Goal: Check status

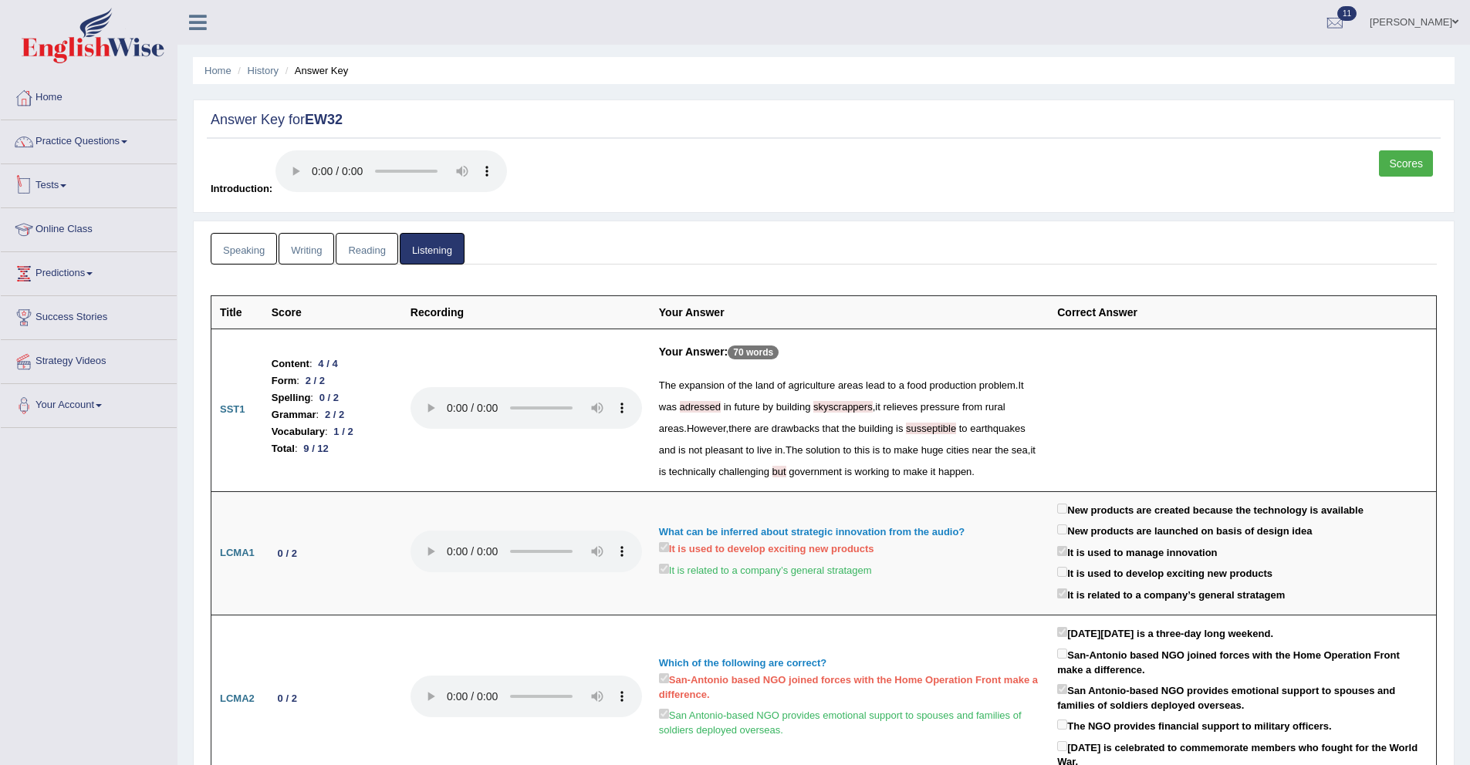
click at [59, 185] on link "Tests" at bounding box center [89, 183] width 176 height 39
click at [53, 272] on link "History" at bounding box center [101, 276] width 144 height 28
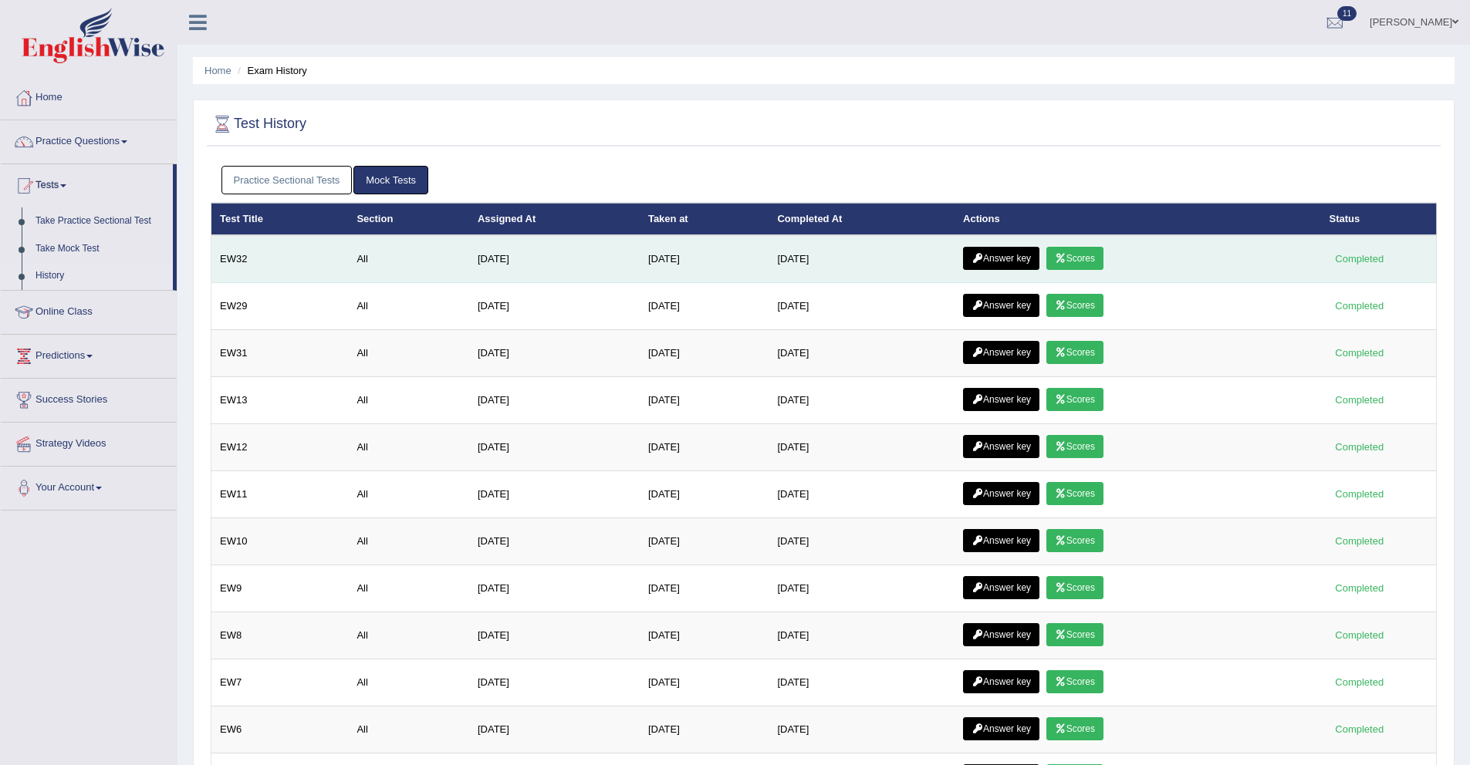
click at [1093, 258] on link "Scores" at bounding box center [1074, 258] width 57 height 23
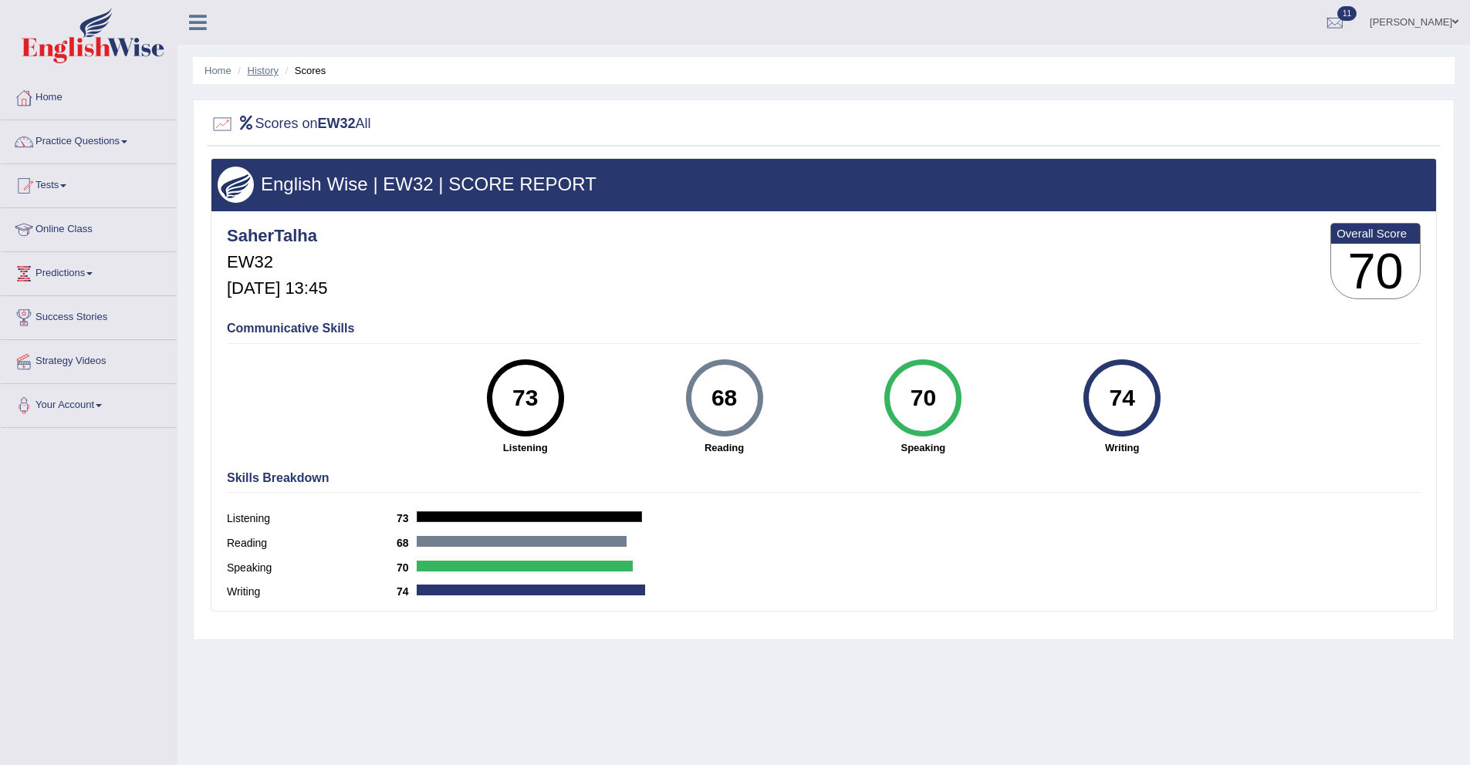
click at [272, 73] on link "History" at bounding box center [263, 71] width 31 height 12
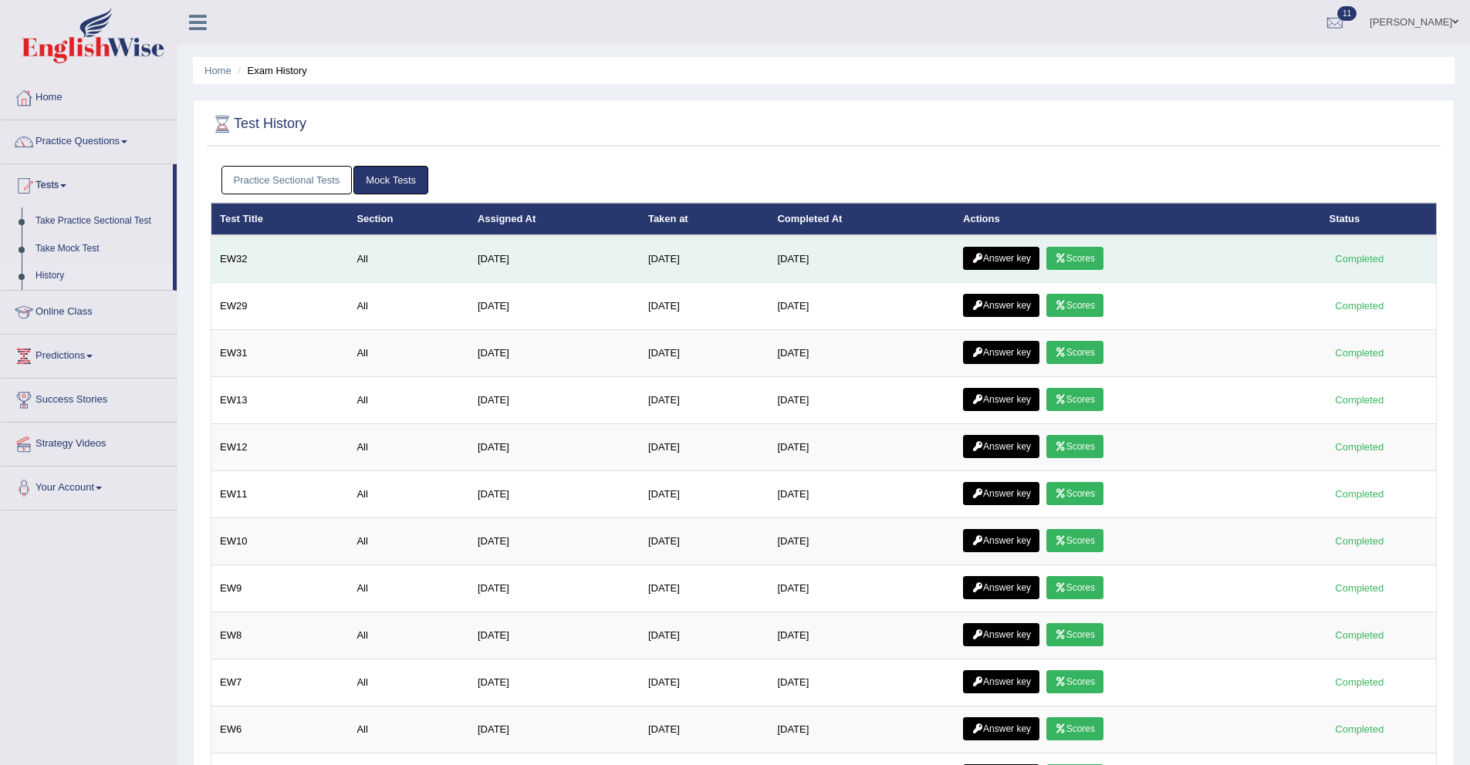
click at [1015, 259] on link "Answer key" at bounding box center [1001, 258] width 76 height 23
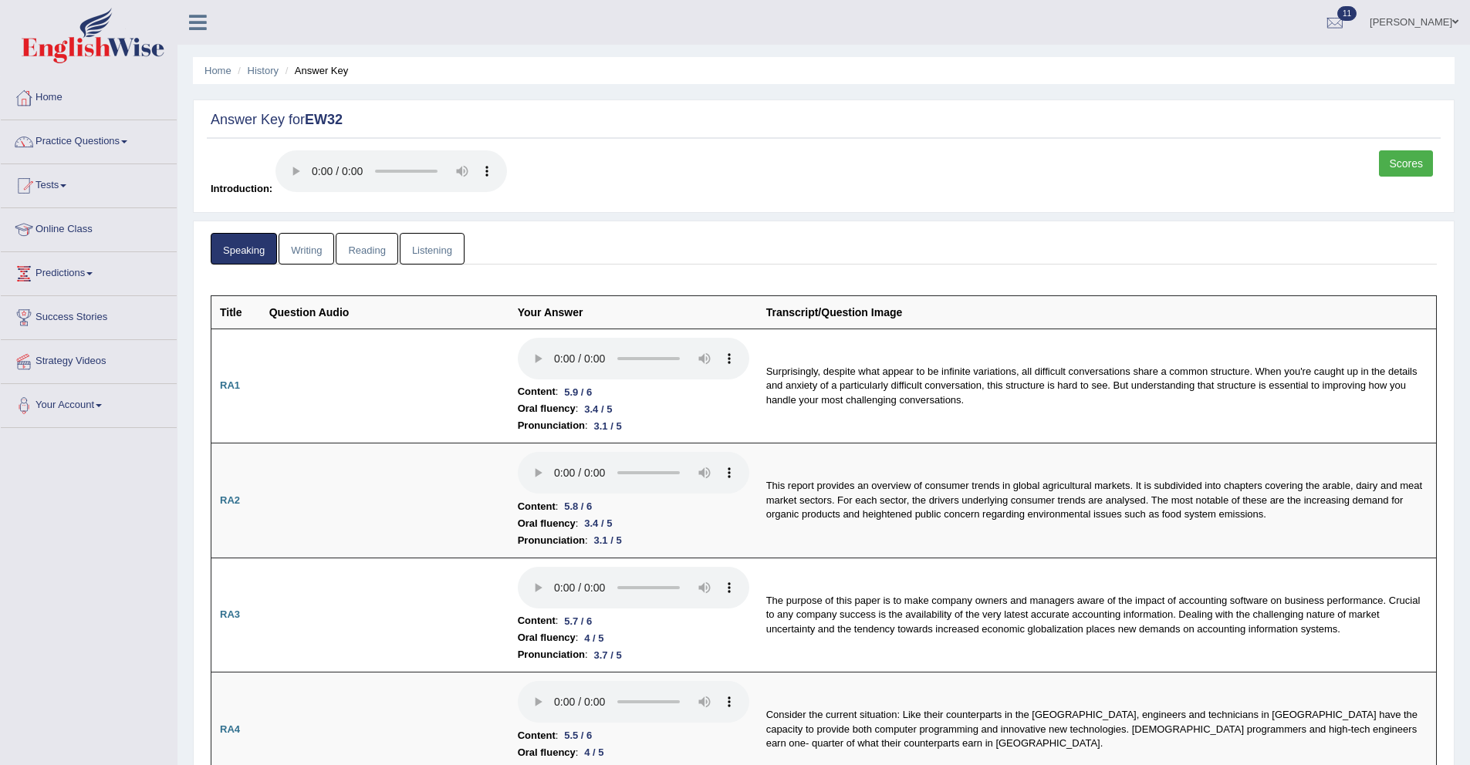
click at [321, 249] on link "Writing" at bounding box center [306, 249] width 56 height 32
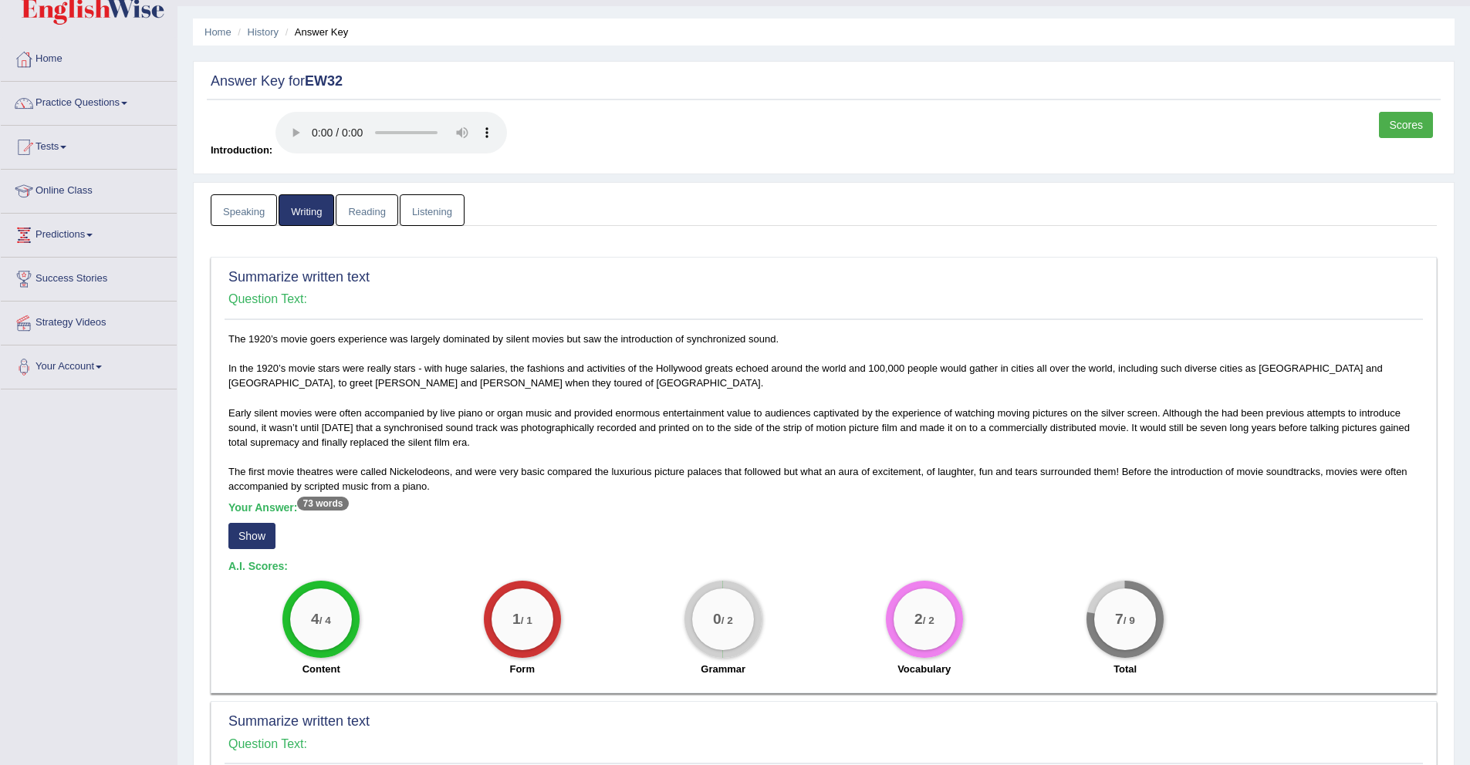
scroll to position [82, 0]
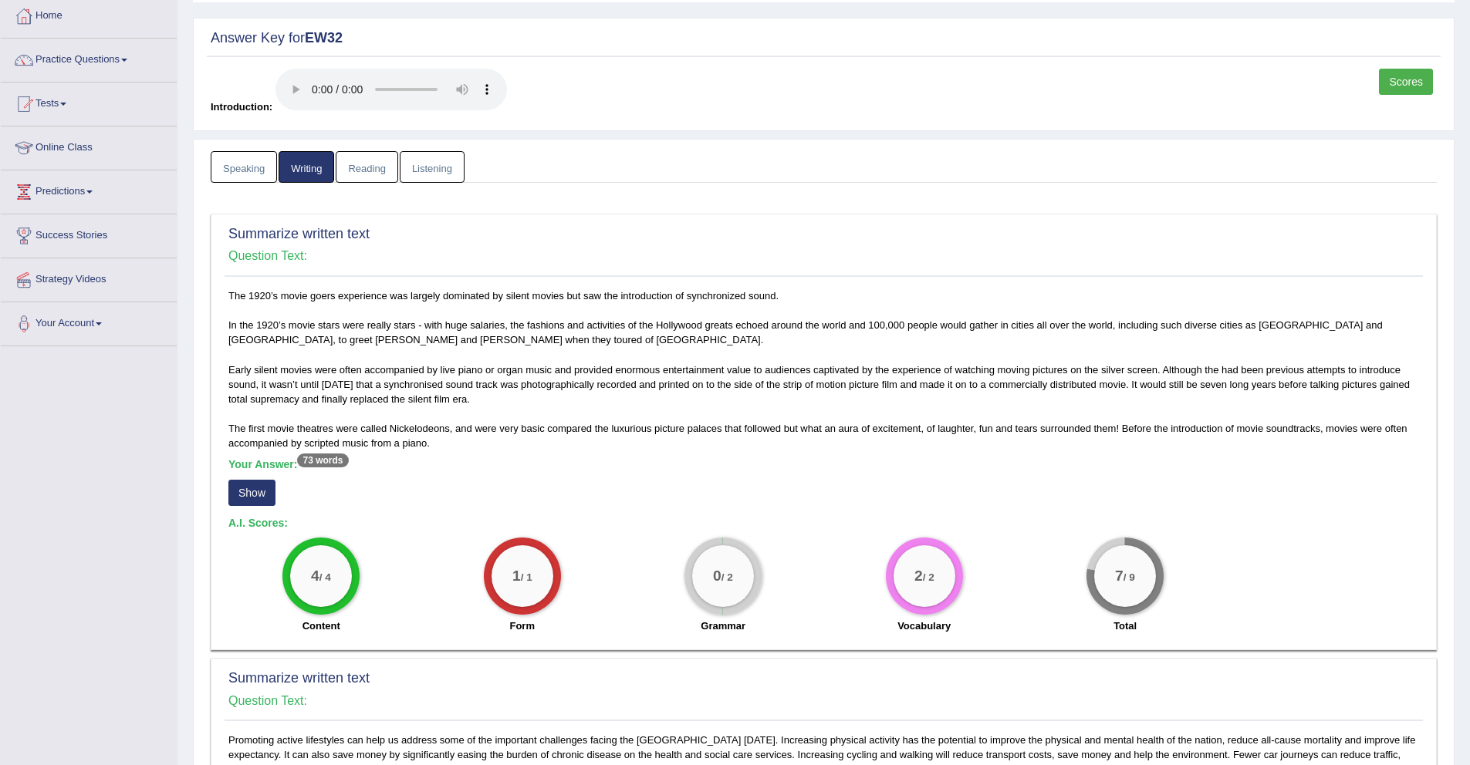
click at [264, 489] on button "Show" at bounding box center [251, 493] width 47 height 26
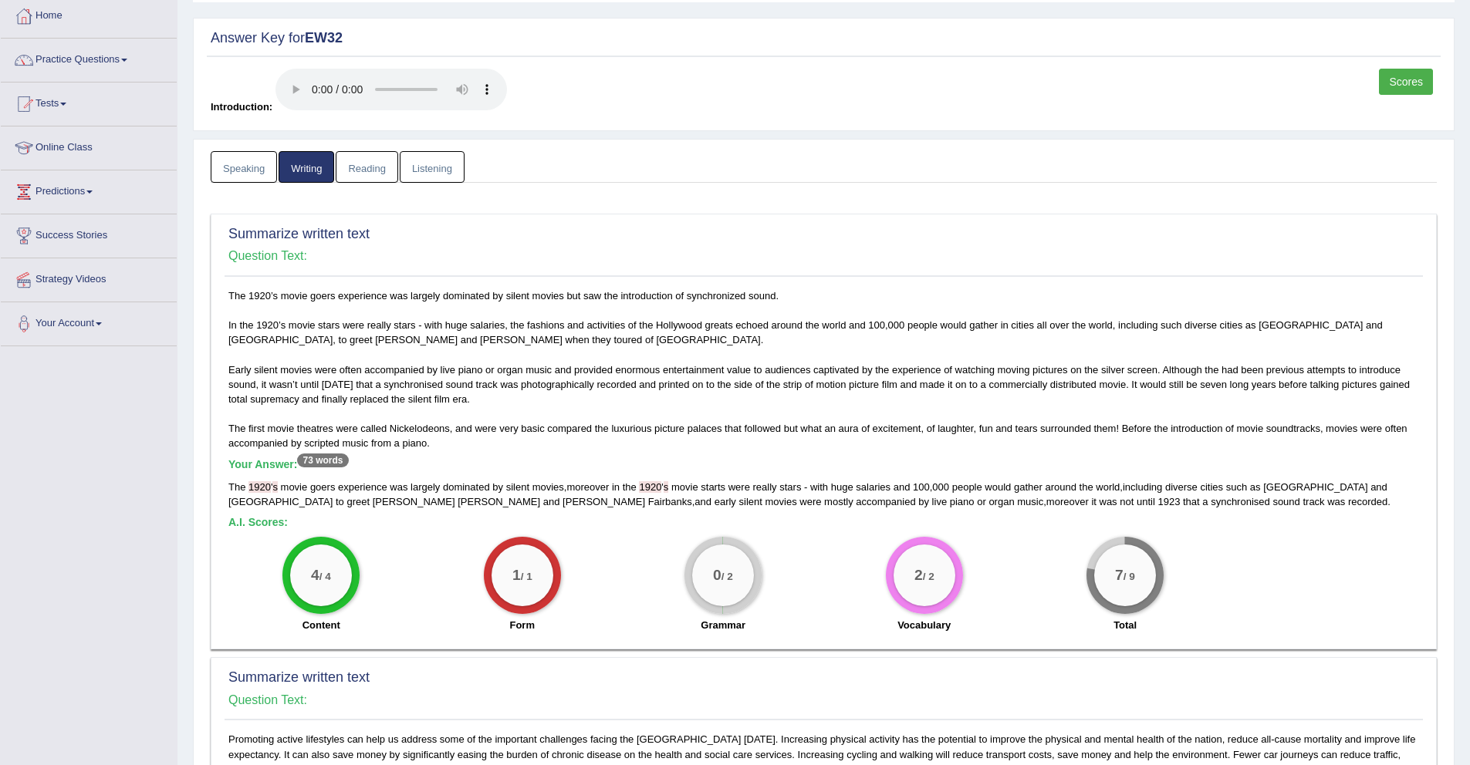
scroll to position [241, 0]
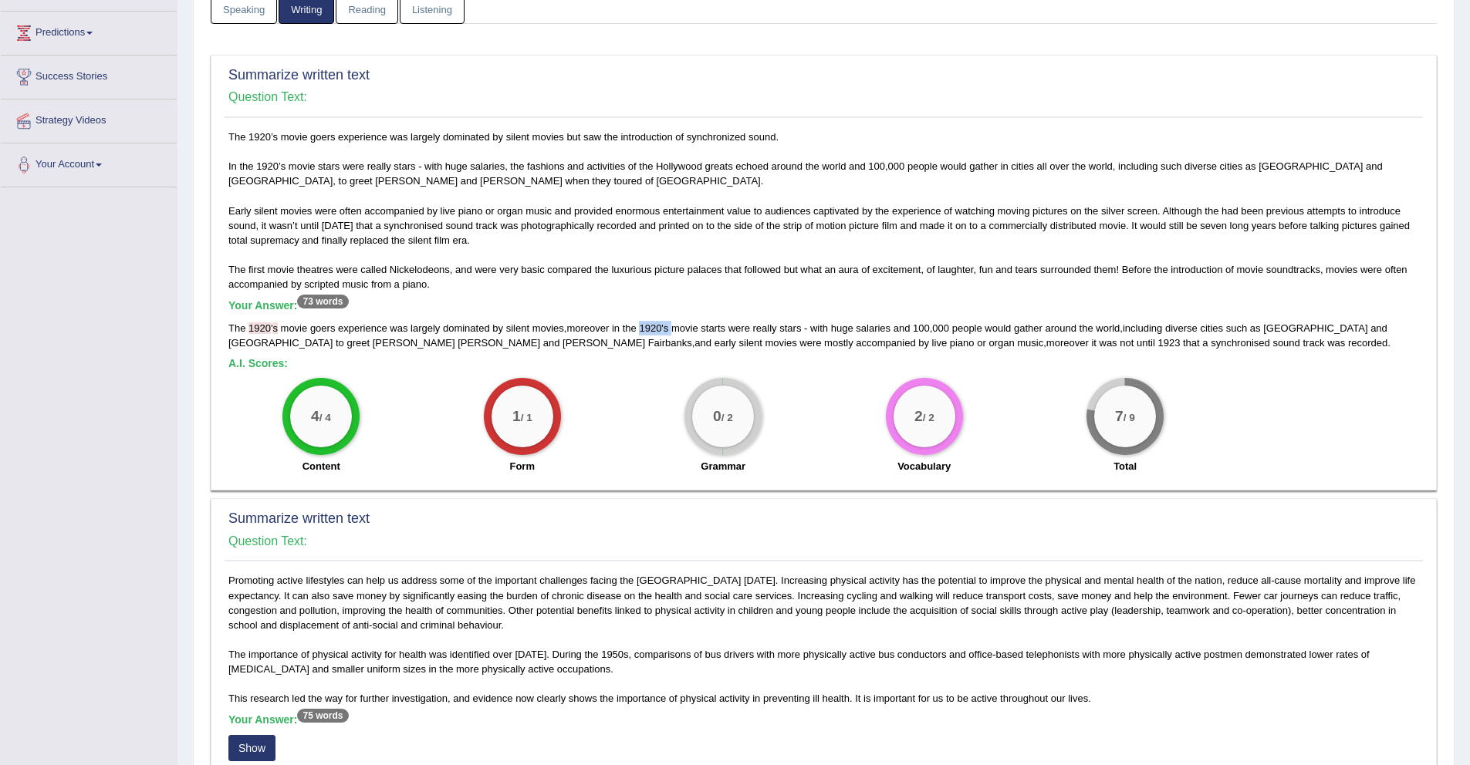
drag, startPoint x: 643, startPoint y: 329, endPoint x: 678, endPoint y: 332, distance: 34.8
click at [678, 332] on div "The 1920 ' s movie goers experience was largely dominated by silent movies , mo…" at bounding box center [823, 335] width 1190 height 29
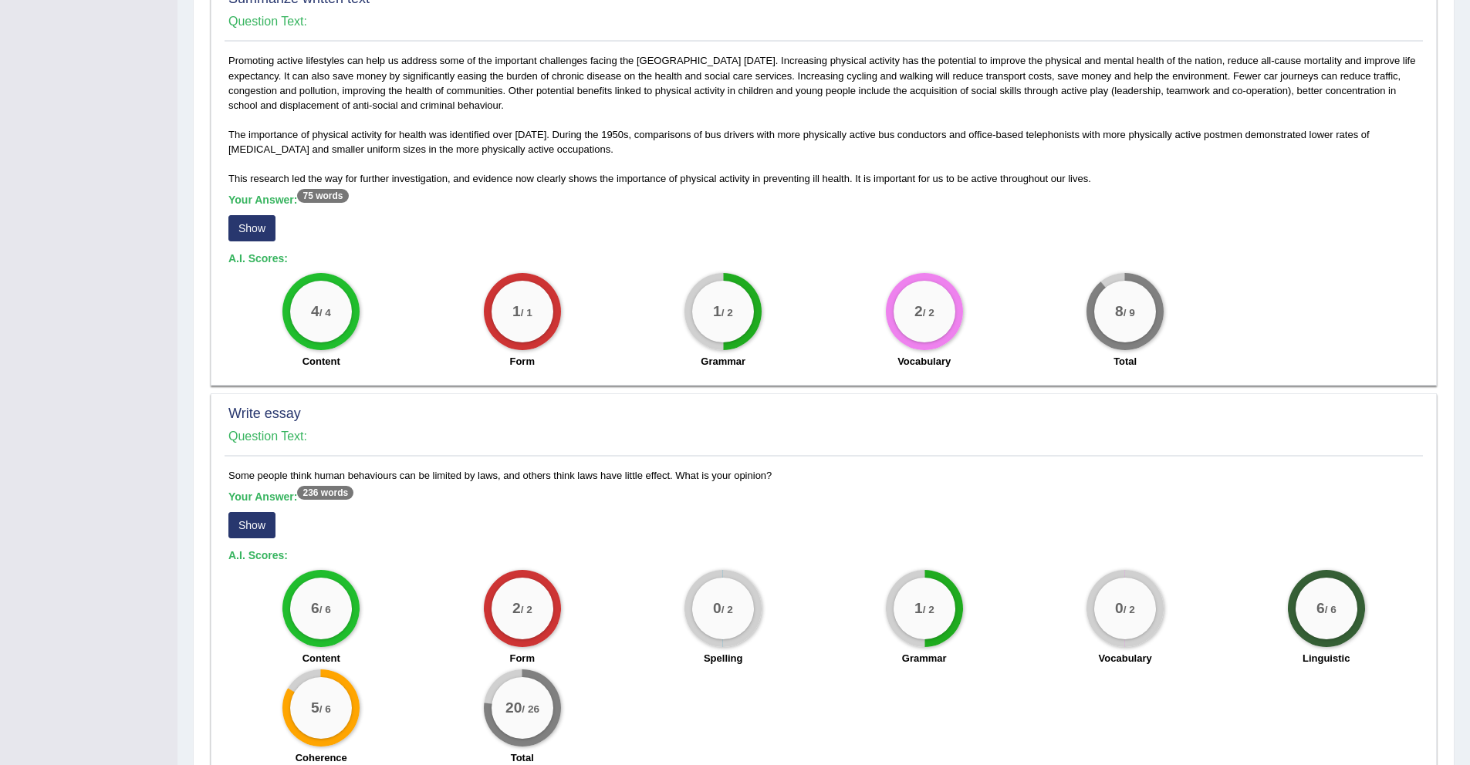
scroll to position [829, 0]
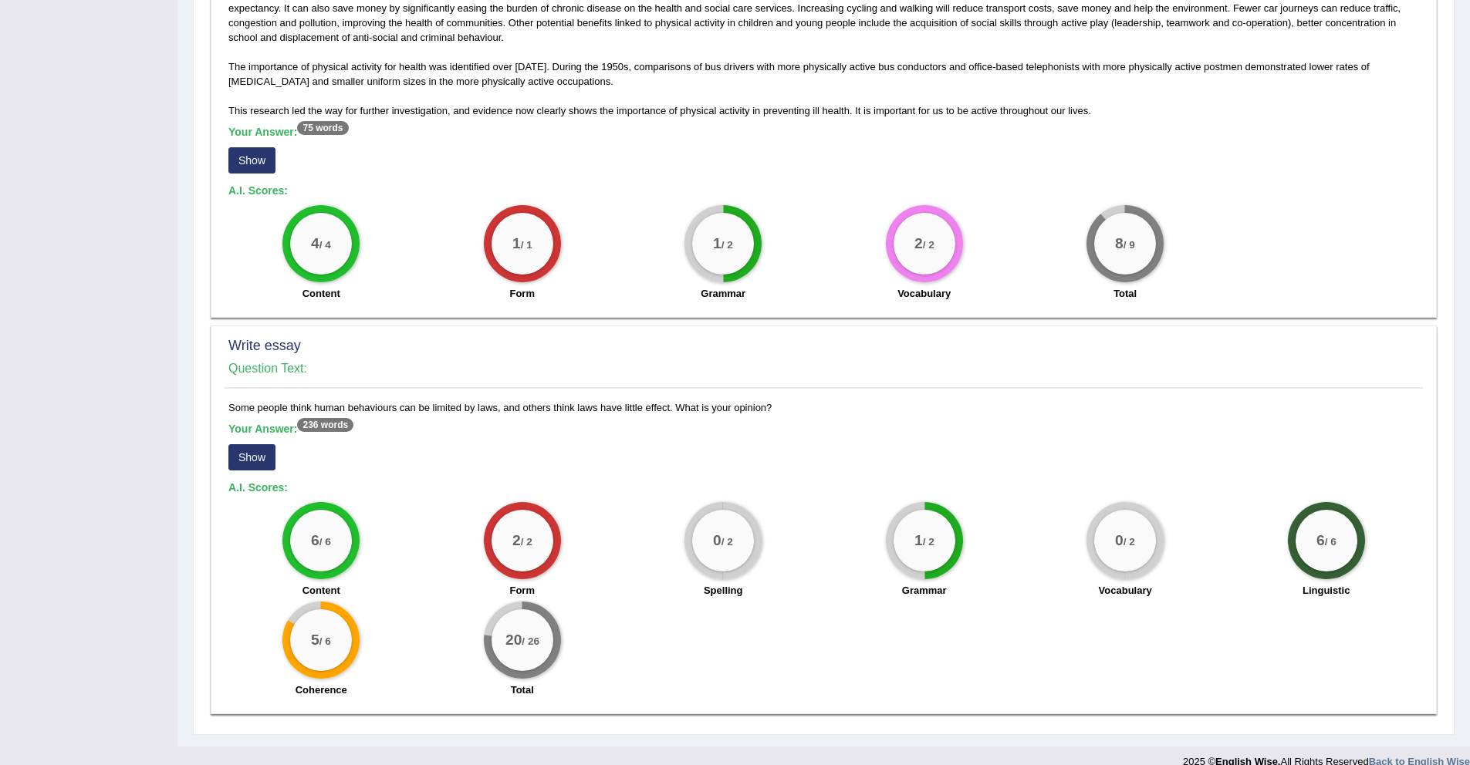
click at [263, 469] on button "Show" at bounding box center [251, 457] width 47 height 26
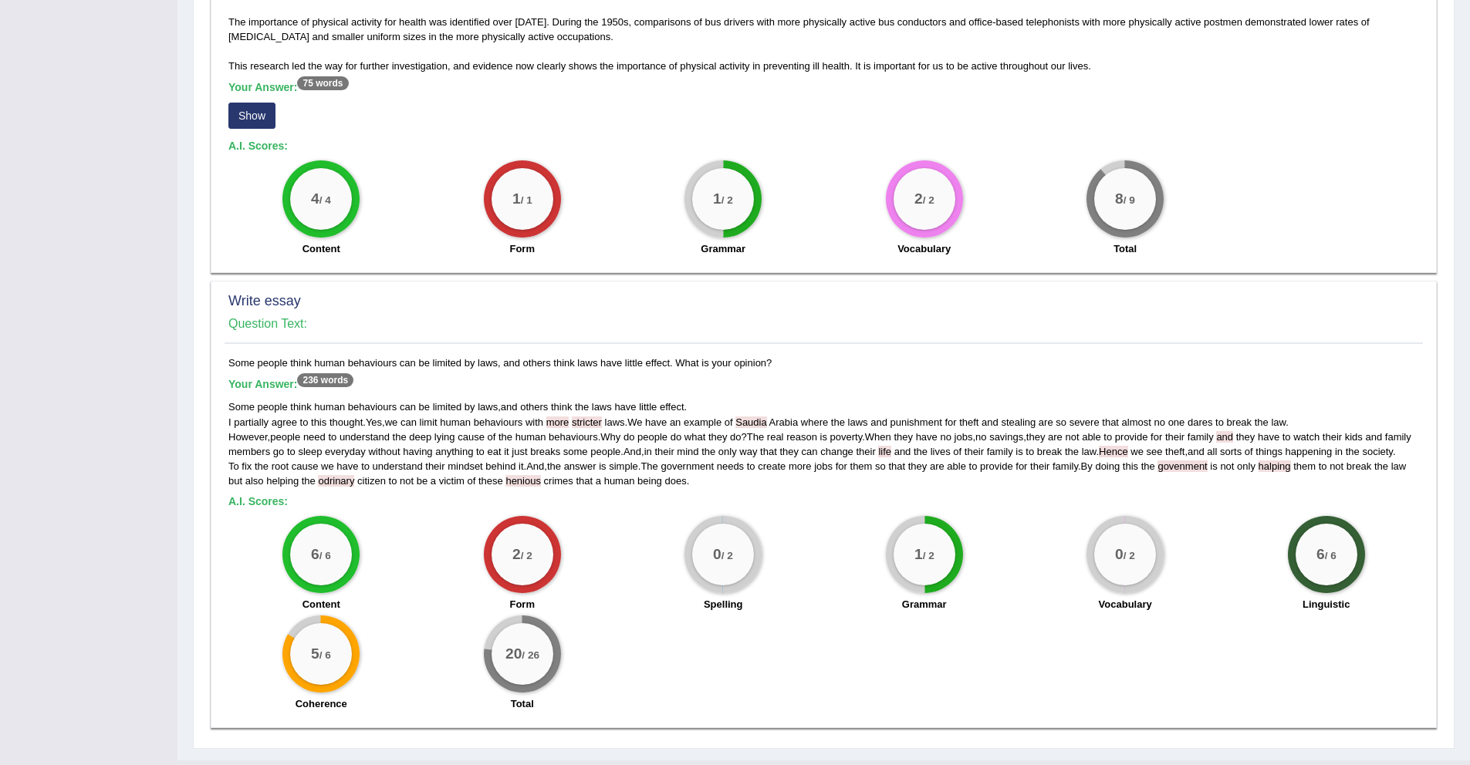
scroll to position [919, 0]
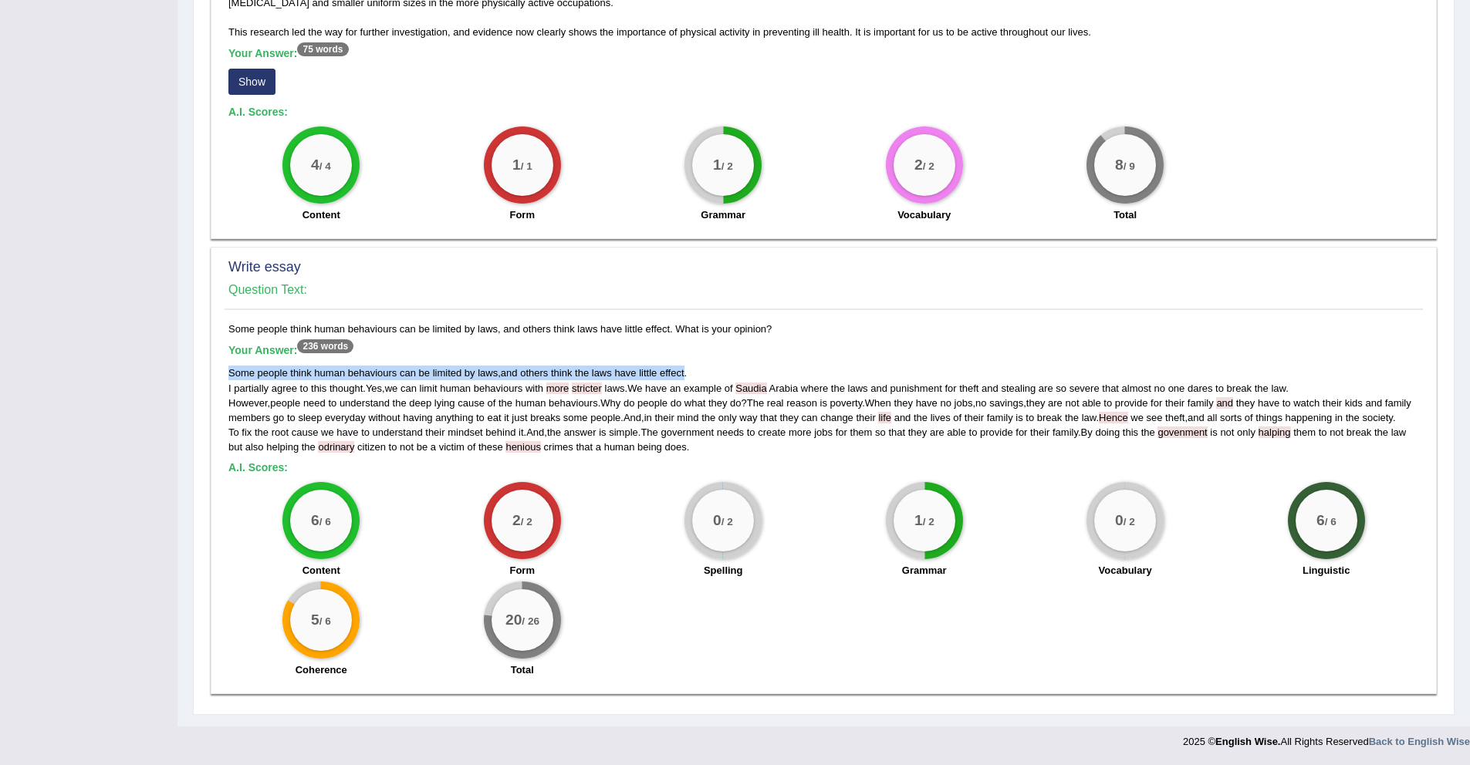
drag, startPoint x: 691, startPoint y: 362, endPoint x: 231, endPoint y: 357, distance: 460.6
click at [231, 366] on div "Some people think human behaviours can be limited by laws , and others think th…" at bounding box center [823, 410] width 1190 height 89
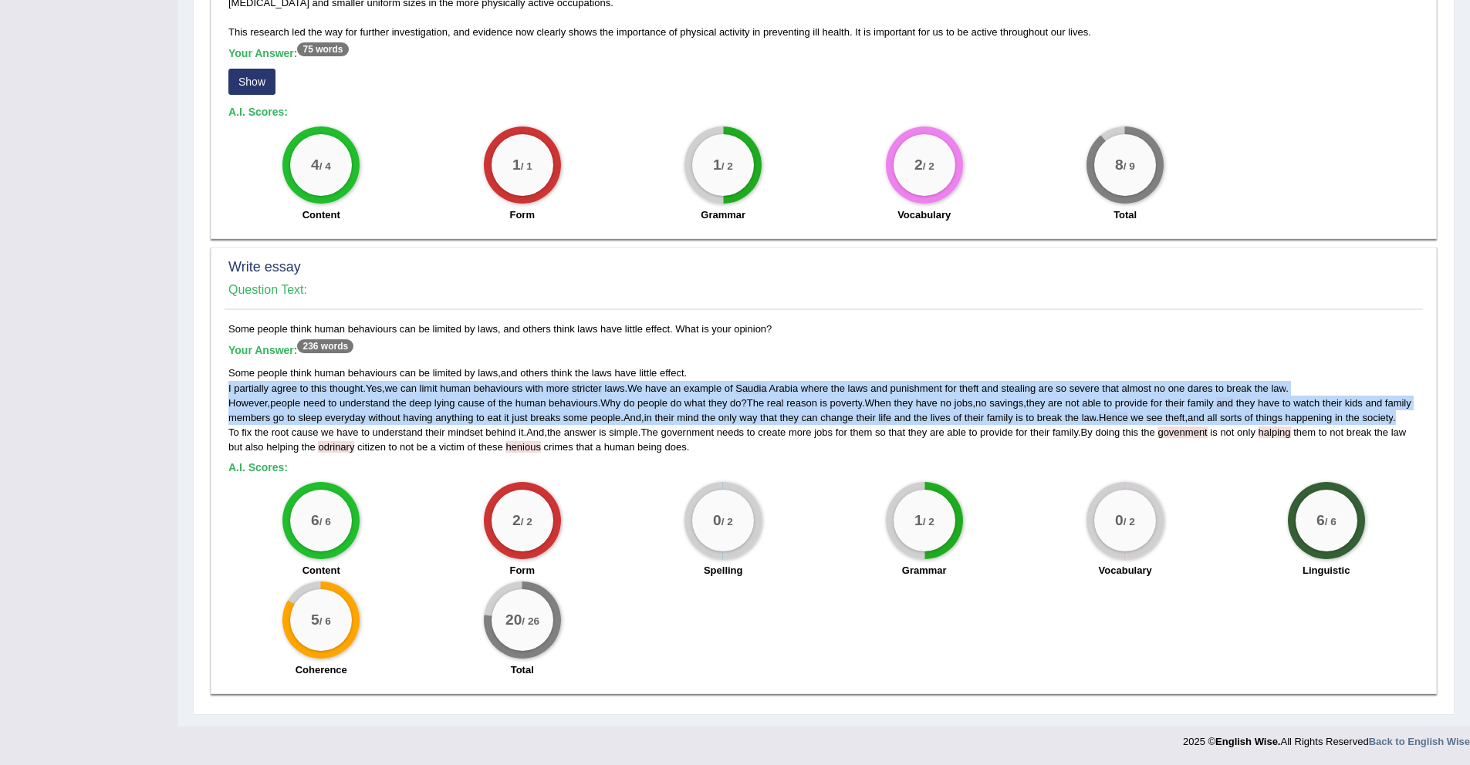
drag, startPoint x: 229, startPoint y: 375, endPoint x: 285, endPoint y: 421, distance: 72.3
click at [285, 421] on div "Some people think human behaviours can be limited by laws , and others think th…" at bounding box center [823, 410] width 1190 height 89
click at [284, 426] on div "Some people think human behaviours can be limited by laws , and others think th…" at bounding box center [823, 410] width 1190 height 89
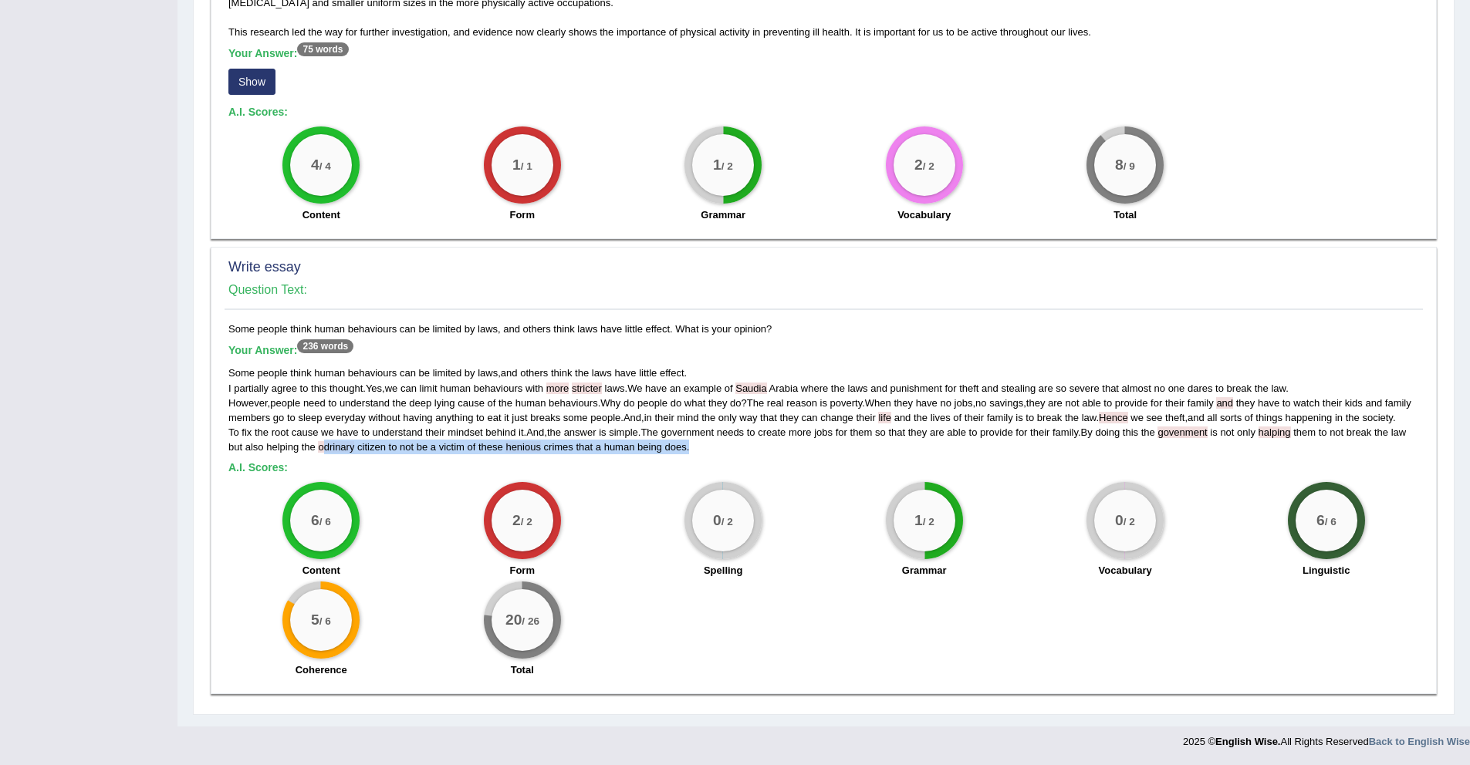
drag, startPoint x: 334, startPoint y: 458, endPoint x: 346, endPoint y: 456, distance: 11.8
click at [346, 456] on div "Some people think human behaviours can be limited by laws, and others think law…" at bounding box center [823, 504] width 1198 height 364
click at [363, 474] on h5 "A.I. Scores:" at bounding box center [823, 468] width 1190 height 12
drag, startPoint x: 532, startPoint y: 454, endPoint x: 562, endPoint y: 461, distance: 30.9
click at [562, 454] on div "Some people think human behaviours can be limited by laws , and others think th…" at bounding box center [823, 410] width 1190 height 89
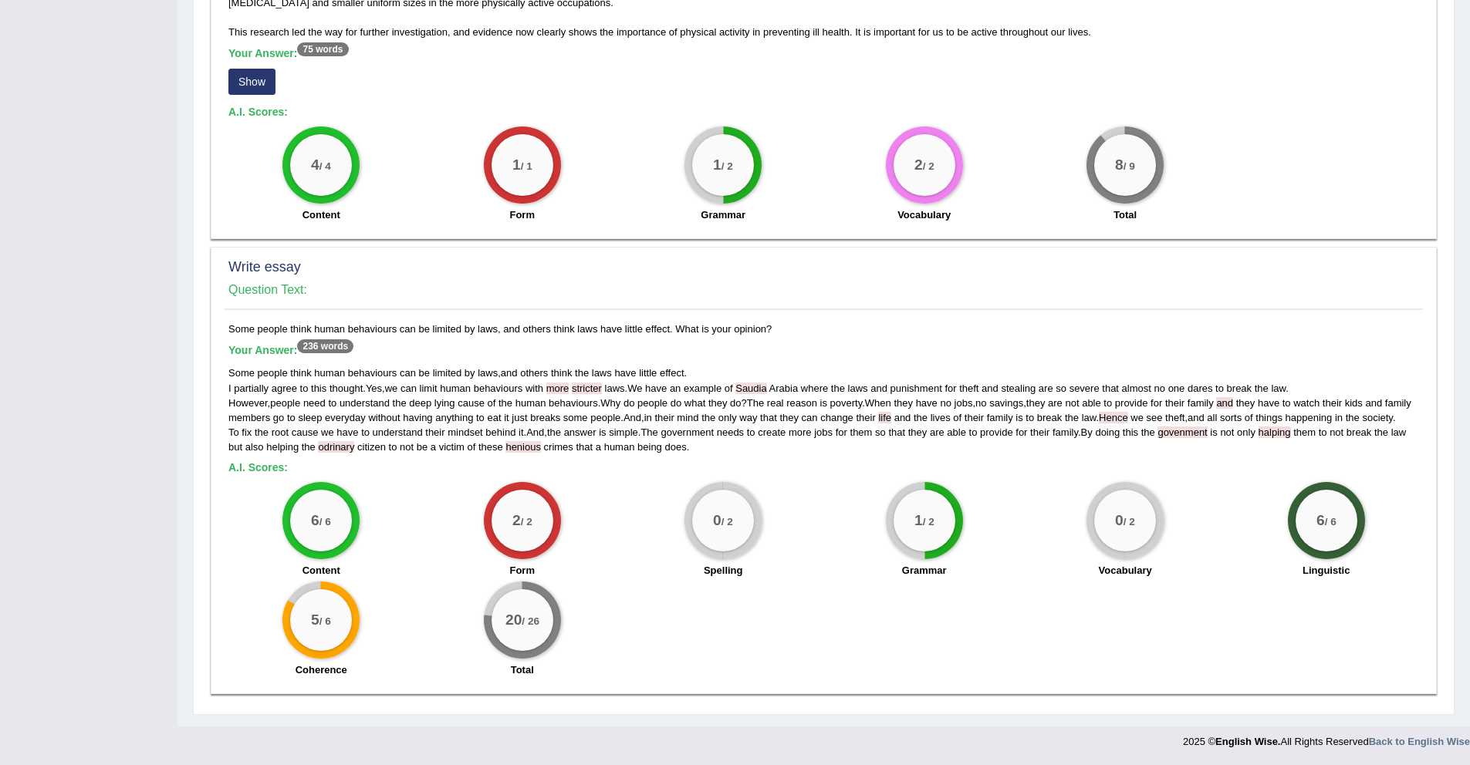
click at [562, 469] on h5 "A.I. Scores:" at bounding box center [823, 468] width 1190 height 12
drag, startPoint x: 1178, startPoint y: 438, endPoint x: 1218, endPoint y: 440, distance: 40.1
click at [1207, 438] on span "govenment" at bounding box center [1181, 433] width 49 height 12
drag, startPoint x: 1286, startPoint y: 435, endPoint x: 1313, endPoint y: 436, distance: 27.0
click at [1313, 436] on div "Some people think human behaviours can be limited by laws , and others think th…" at bounding box center [823, 410] width 1190 height 89
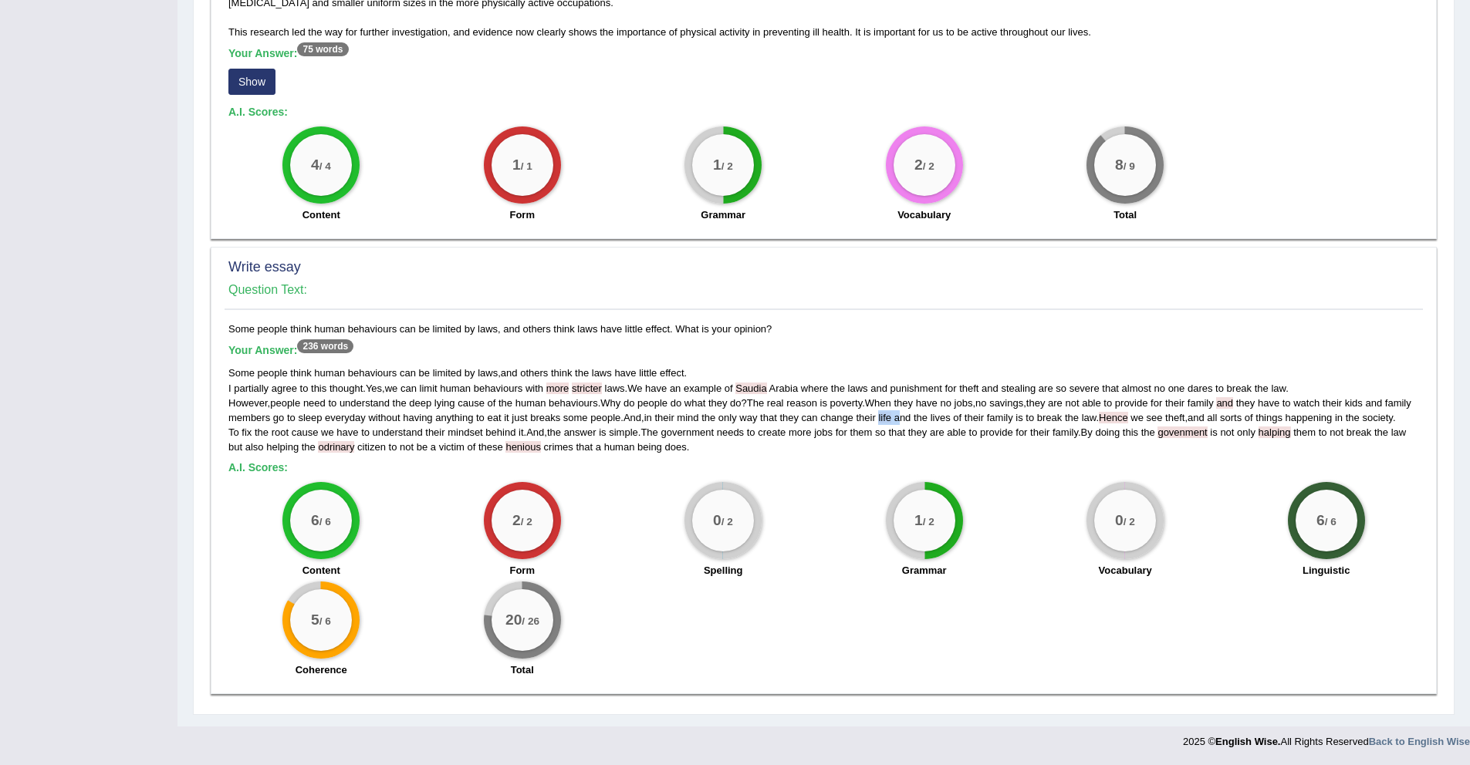
drag, startPoint x: 923, startPoint y: 409, endPoint x: 940, endPoint y: 412, distance: 16.5
click at [940, 412] on div "Some people think human behaviours can be limited by laws , and others think th…" at bounding box center [823, 410] width 1190 height 89
